Goal: Download file/media

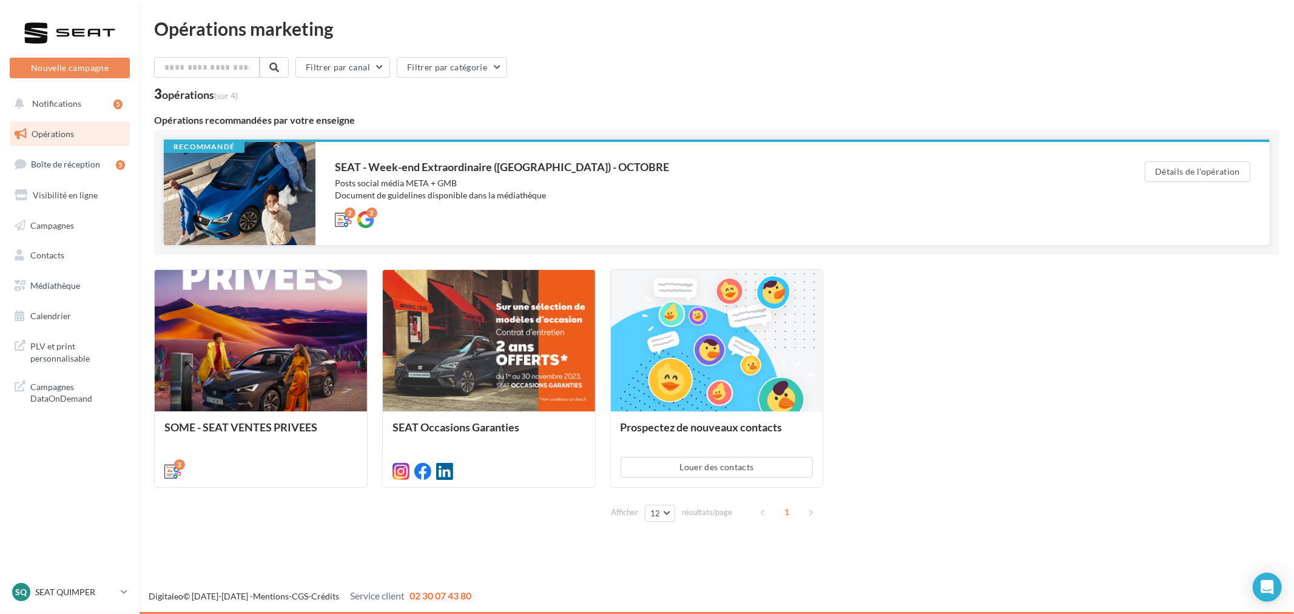
click at [421, 167] on div "SEAT - Week-end Extraordinaire (JPO) - OCTOBRE" at bounding box center [715, 166] width 761 height 11
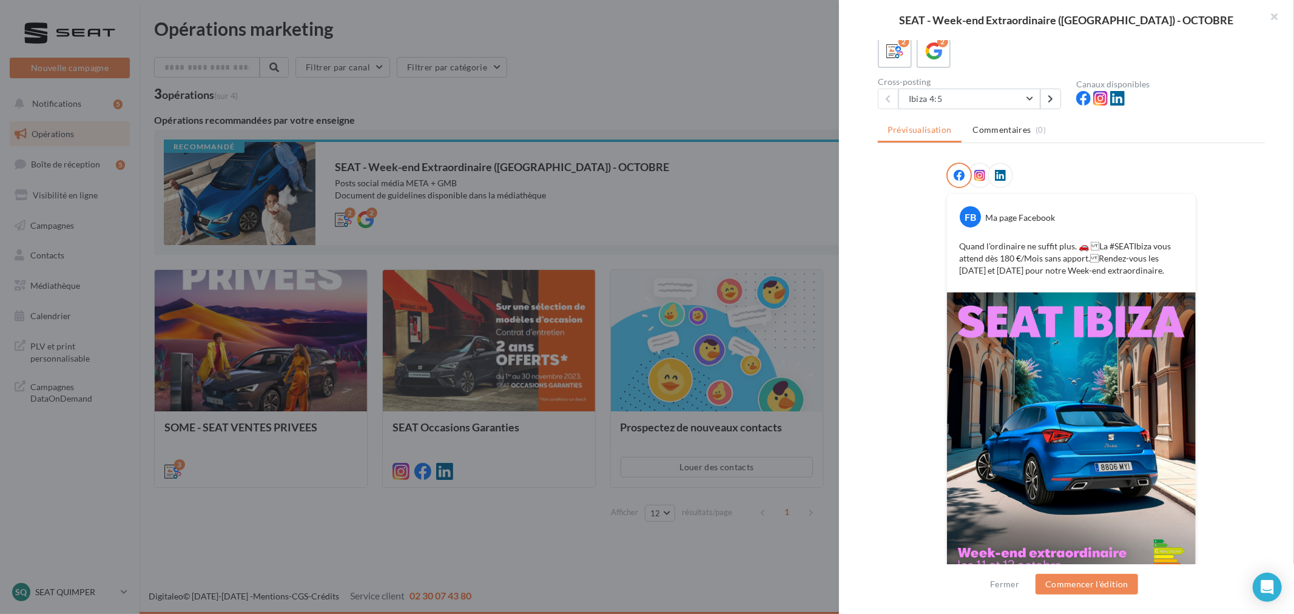
scroll to position [120, 0]
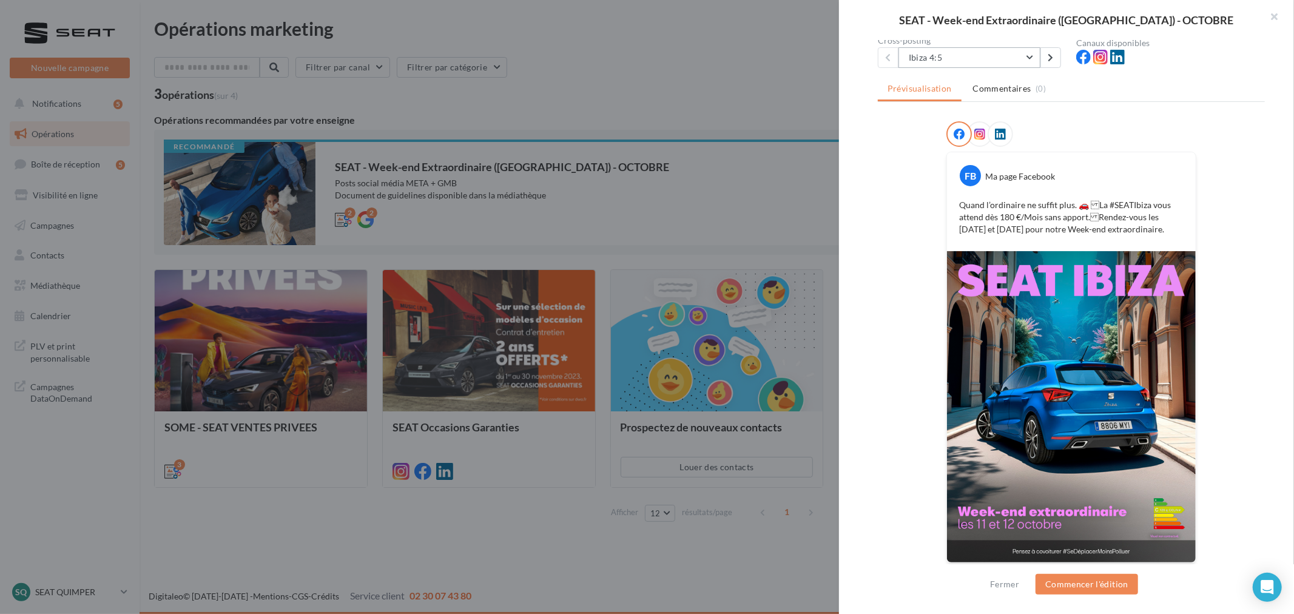
click at [977, 53] on button "Ibiza 4:5" at bounding box center [970, 57] width 142 height 21
click at [954, 113] on button "Arona 4:5" at bounding box center [990, 120] width 182 height 32
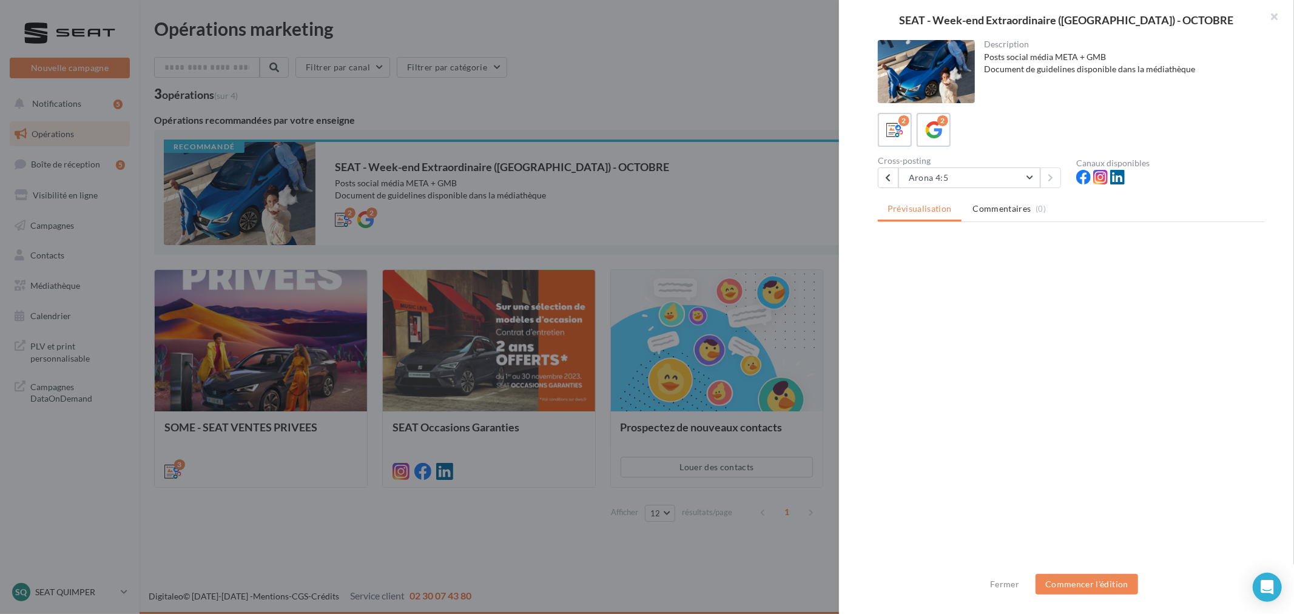
scroll to position [0, 0]
click at [945, 61] on div at bounding box center [926, 71] width 97 height 63
click at [953, 175] on button "Arona 4:5" at bounding box center [970, 177] width 142 height 21
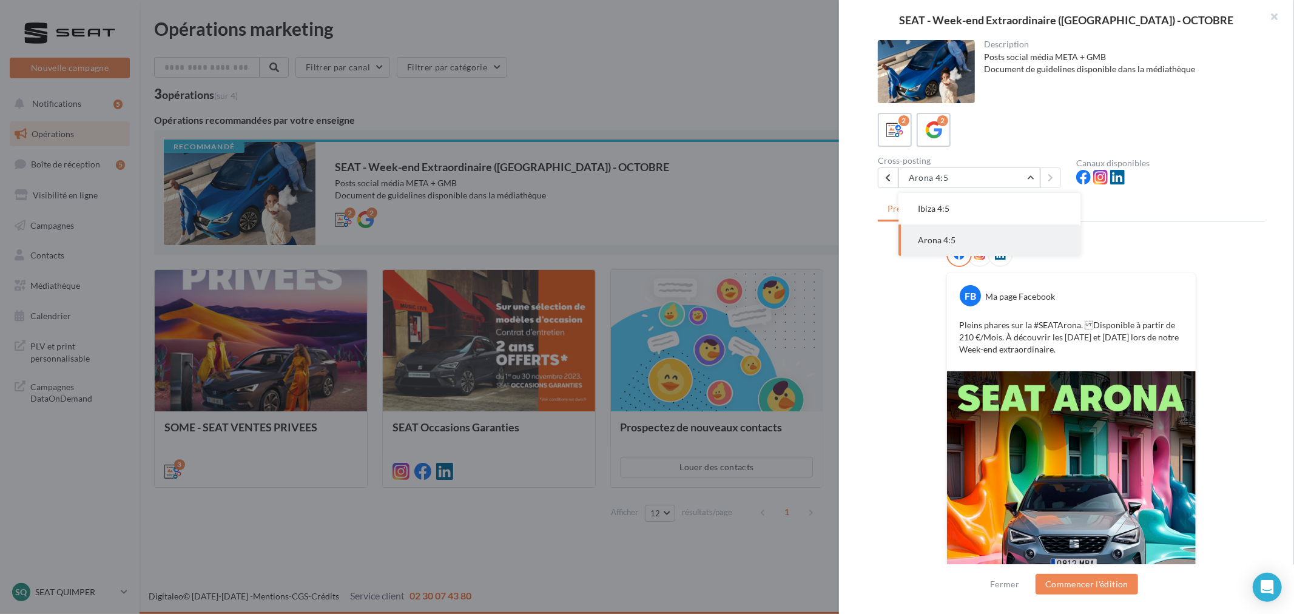
click at [951, 208] on button "Ibiza 4:5" at bounding box center [990, 209] width 182 height 32
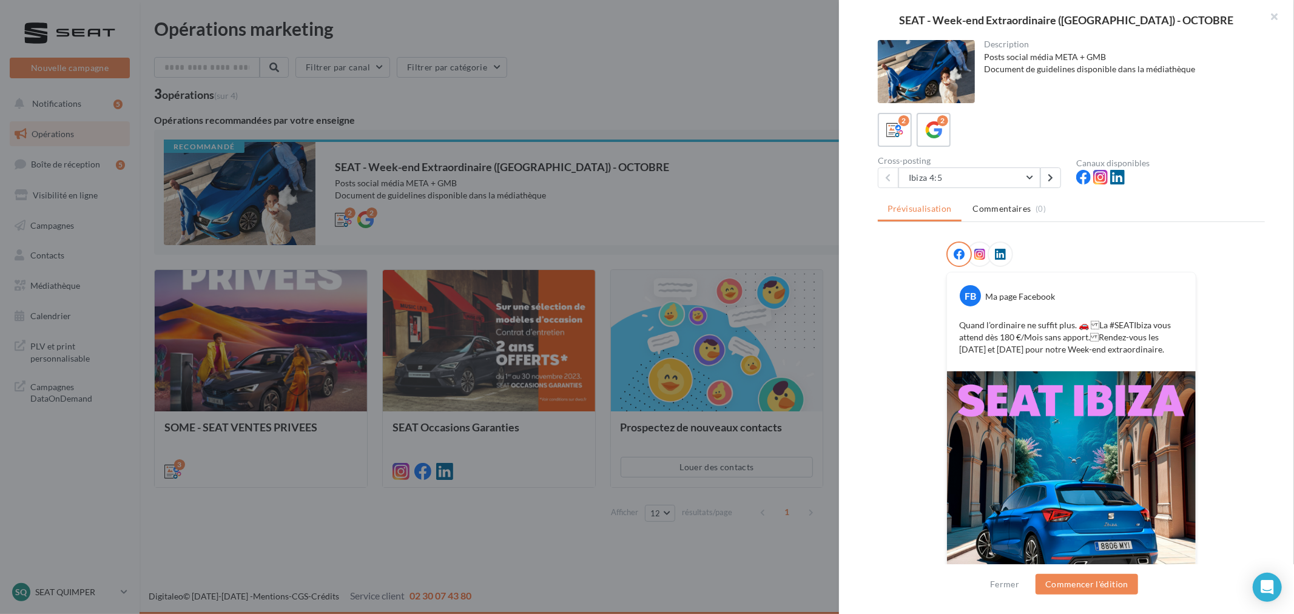
click at [886, 292] on div "FB Ma page Facebook Quand l’ordinaire ne suffit plus. 🚗 La #SEATIbiza vous att…" at bounding box center [1071, 469] width 387 height 457
click at [295, 536] on div "SEAT - Week-end Extraordinaire (JPO) - OCTOBRE Description Posts social média M…" at bounding box center [717, 536] width 1126 height 0
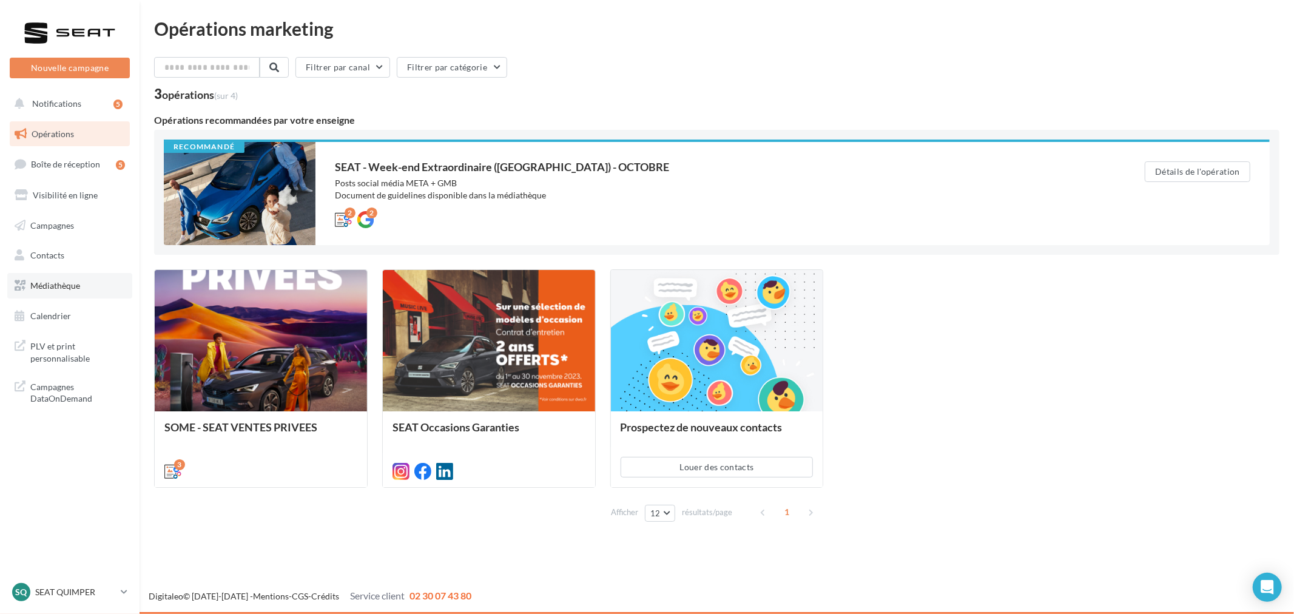
click at [37, 285] on span "Médiathèque" at bounding box center [55, 285] width 50 height 10
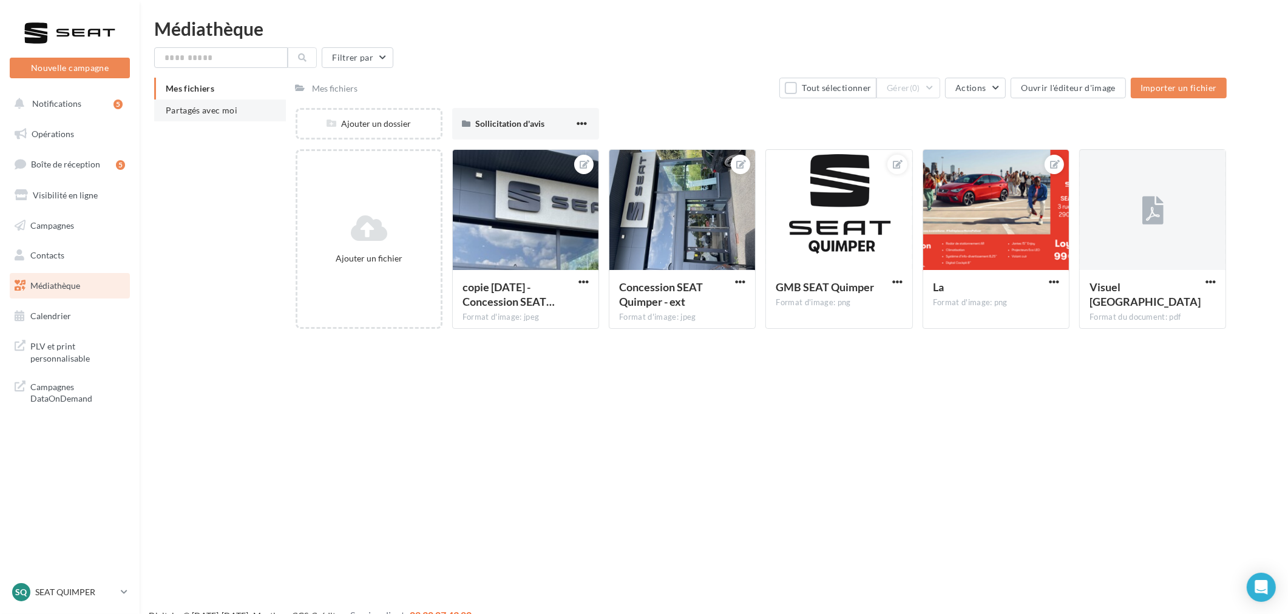
click at [188, 106] on span "Partagés avec moi" at bounding box center [202, 110] width 72 height 10
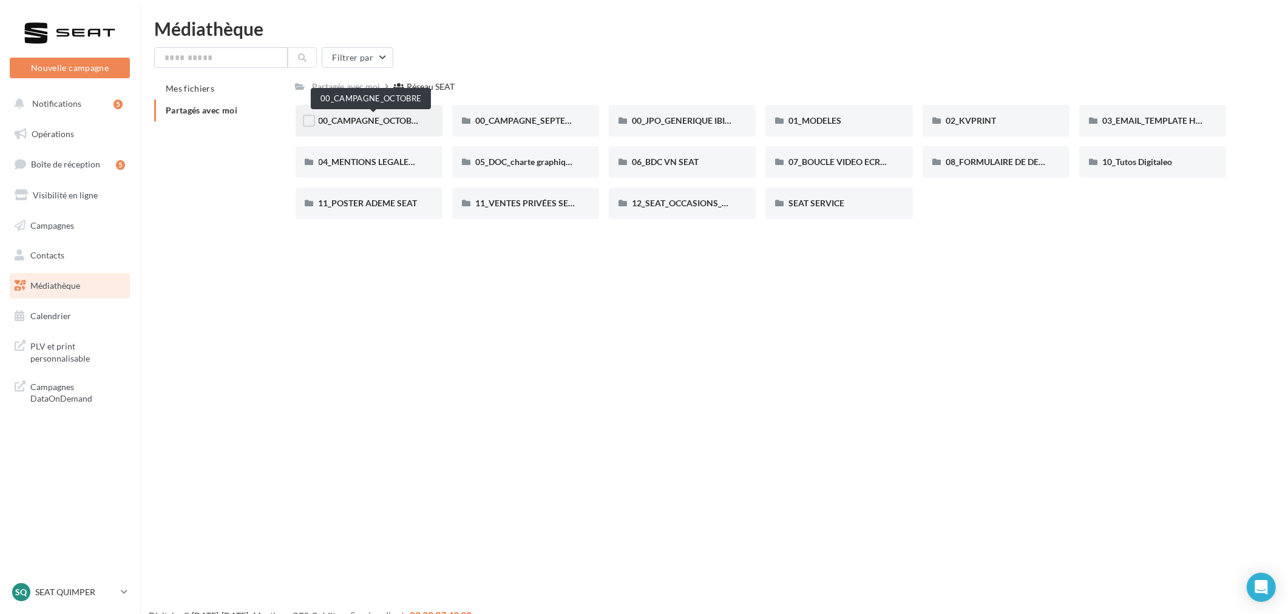
click at [343, 123] on span "00_CAMPAGNE_OCTOBRE" at bounding box center [371, 120] width 104 height 10
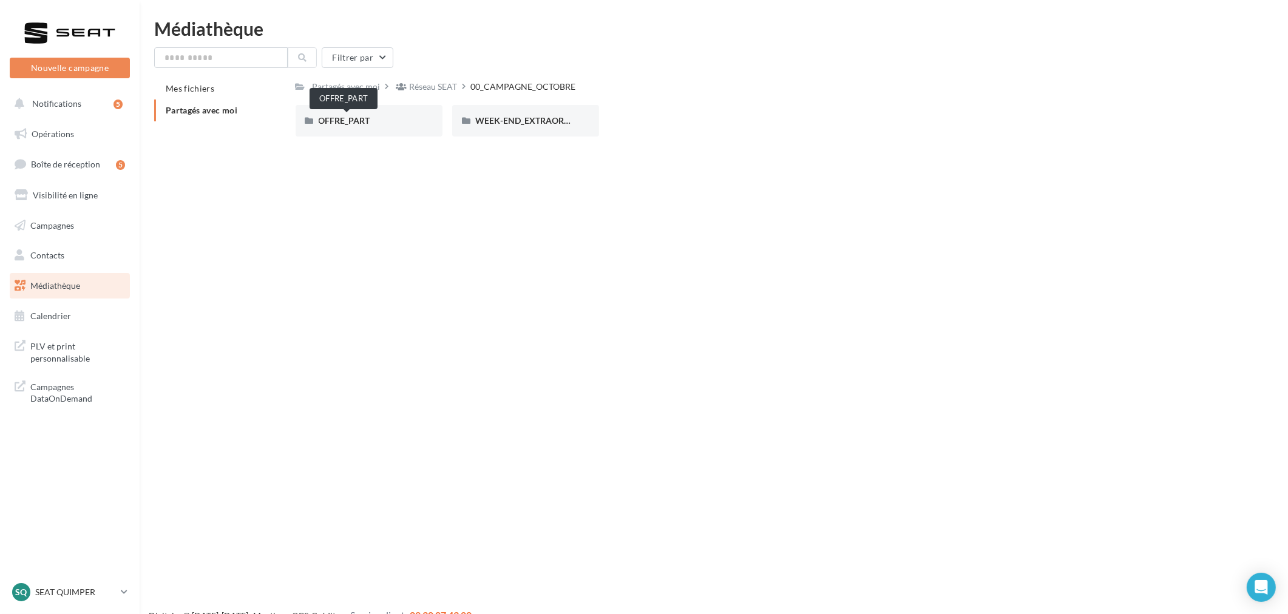
click at [343, 123] on span "OFFRE_PART" at bounding box center [345, 120] width 52 height 10
click at [487, 123] on span "IBIZA" at bounding box center [486, 120] width 22 height 10
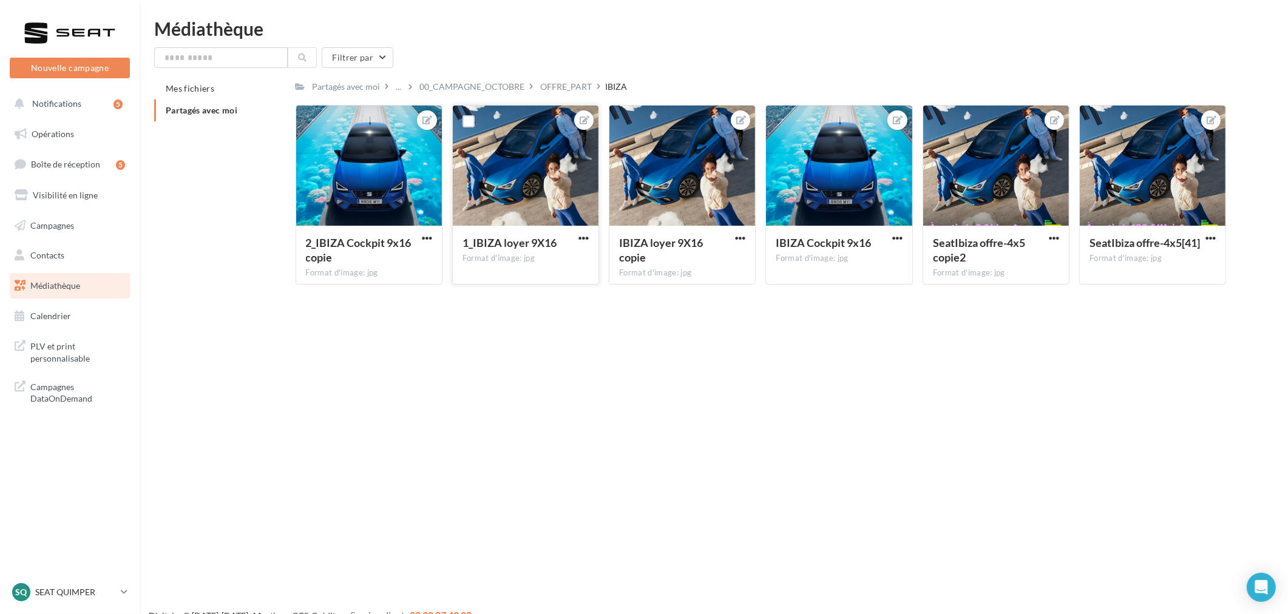
click at [525, 168] on div at bounding box center [526, 166] width 146 height 121
click at [516, 191] on div at bounding box center [526, 166] width 146 height 121
click at [581, 238] on span "button" at bounding box center [583, 238] width 10 height 10
click at [511, 294] on button "Télécharger" at bounding box center [527, 294] width 128 height 32
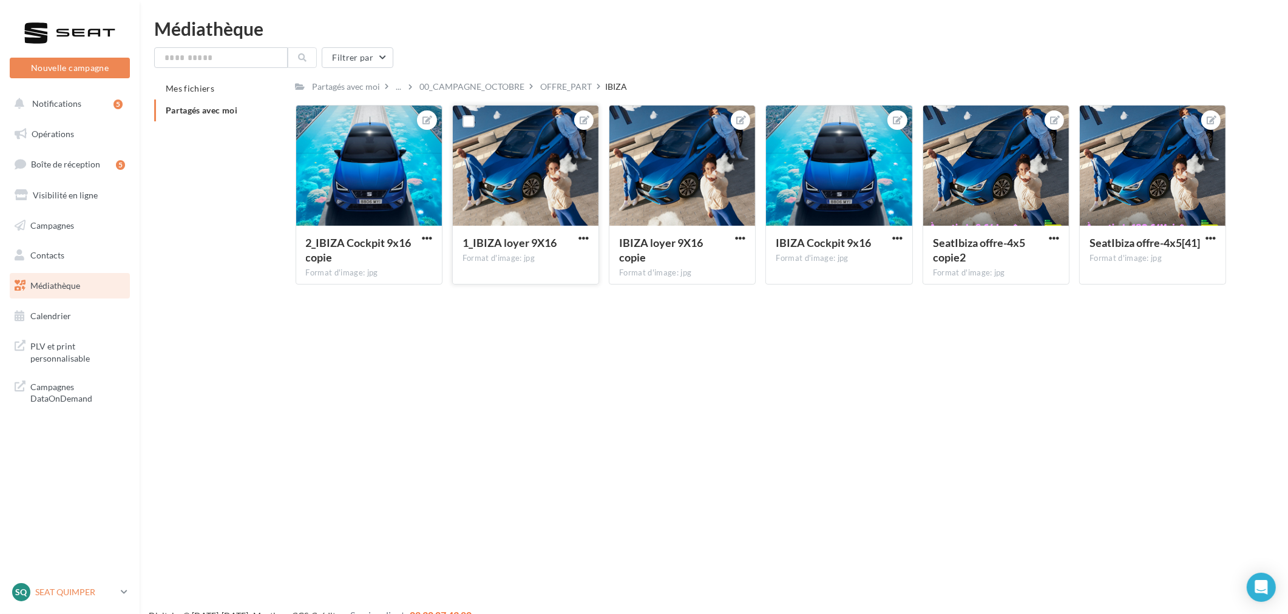
click at [68, 593] on p "SEAT QUIMPER" at bounding box center [75, 592] width 81 height 12
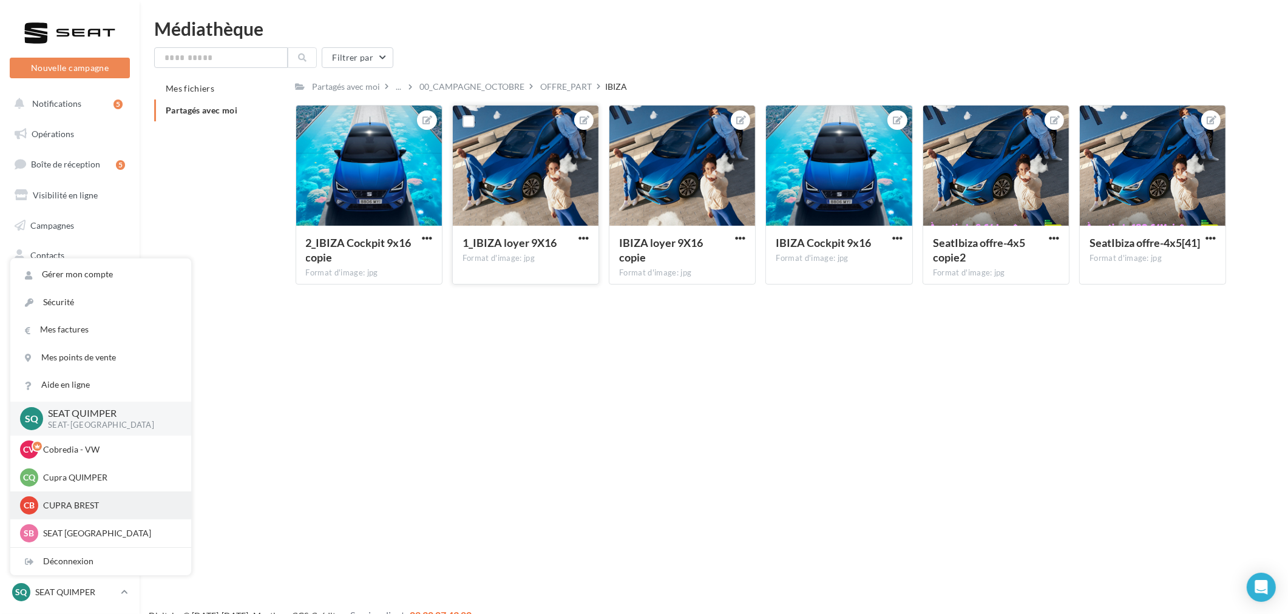
scroll to position [67, 0]
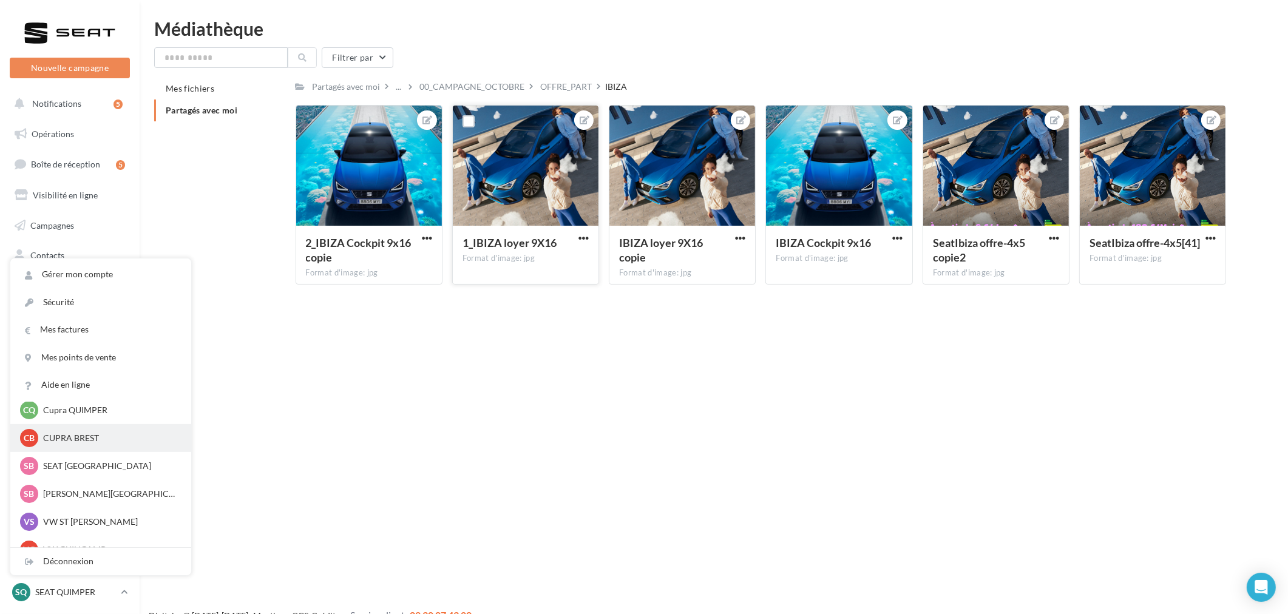
click at [75, 439] on p "CUPRA BREST" at bounding box center [109, 438] width 133 height 12
